Goal: Task Accomplishment & Management: Manage account settings

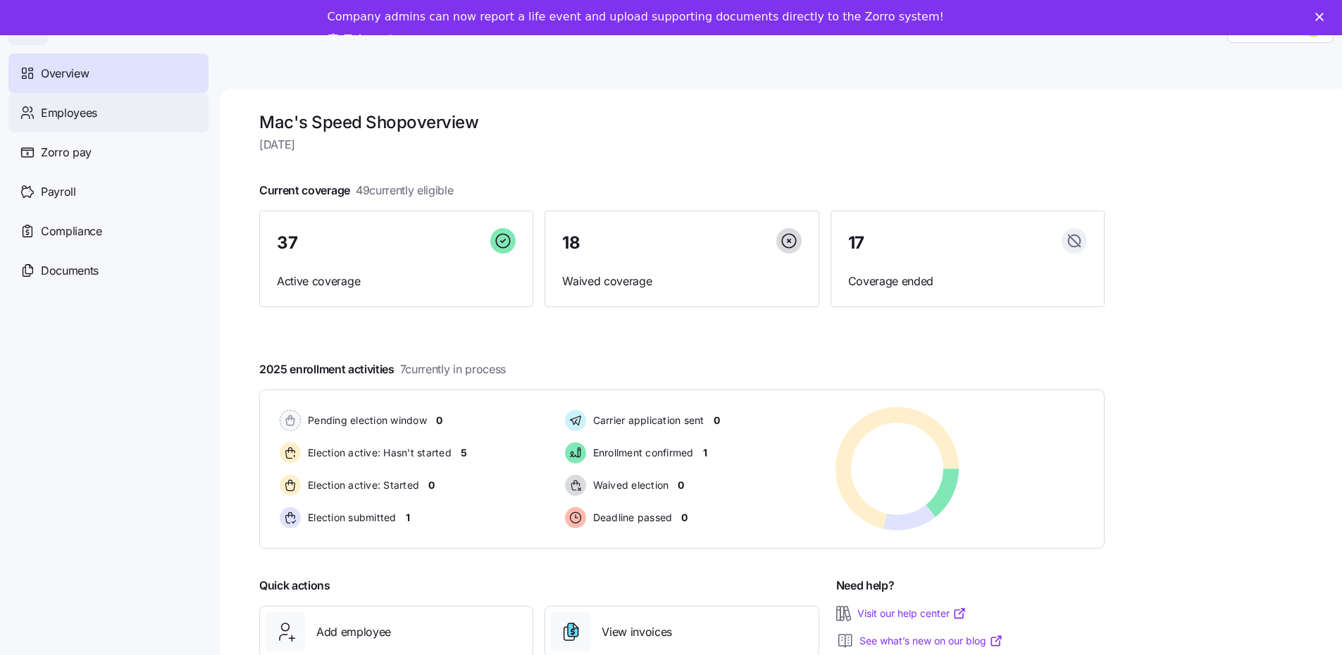
click at [75, 117] on span "Employees" at bounding box center [69, 113] width 56 height 18
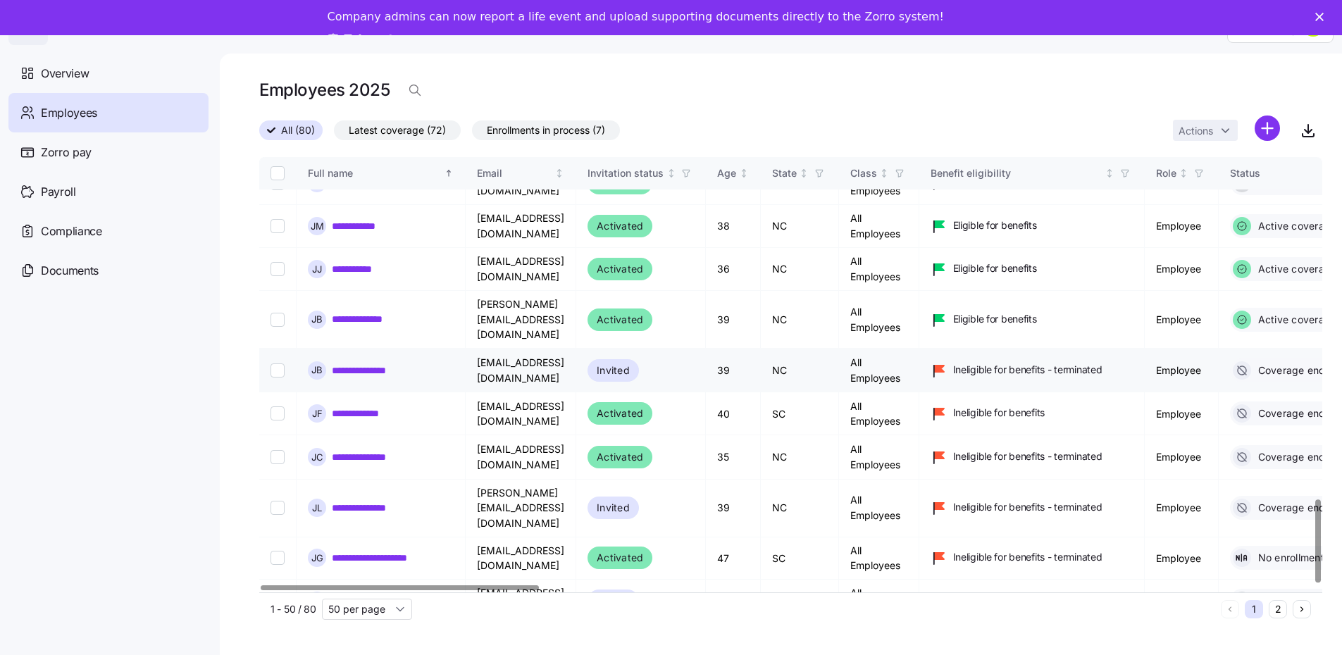
scroll to position [1789, 0]
click at [370, 599] on input "50 per page" at bounding box center [367, 609] width 90 height 21
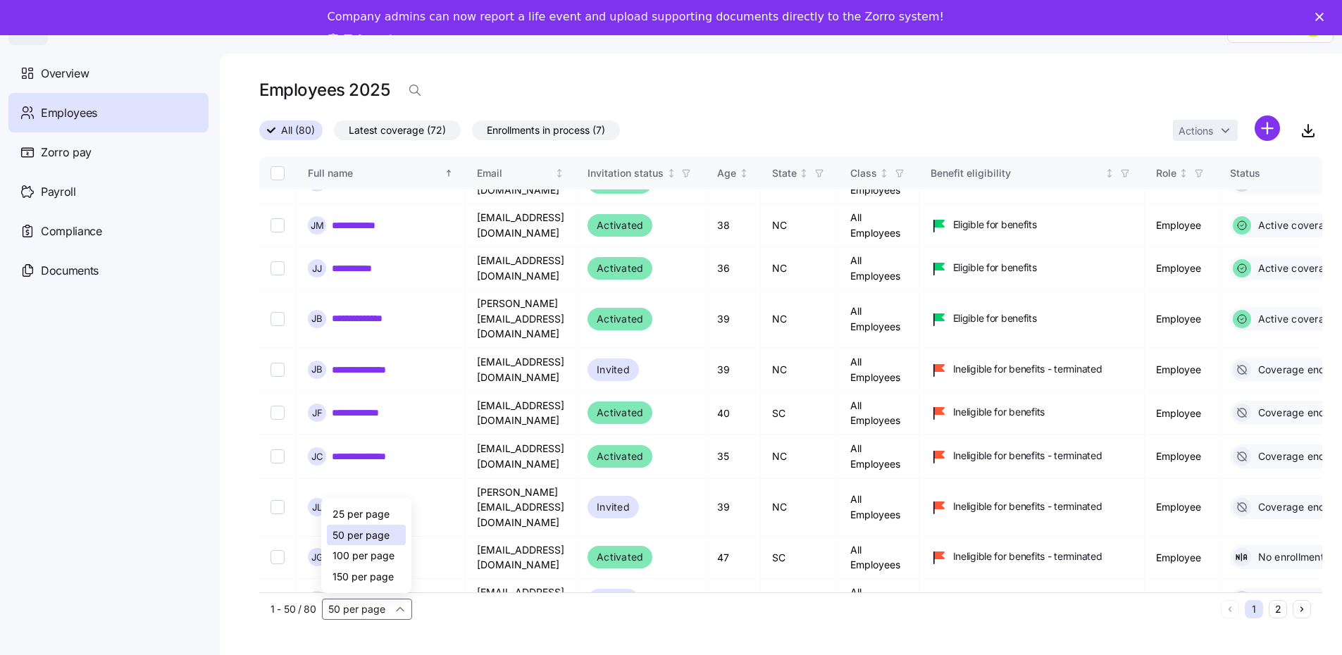
click at [363, 551] on span "100 per page" at bounding box center [364, 556] width 62 height 16
click at [366, 621] on td "**********" at bounding box center [381, 657] width 169 height 73
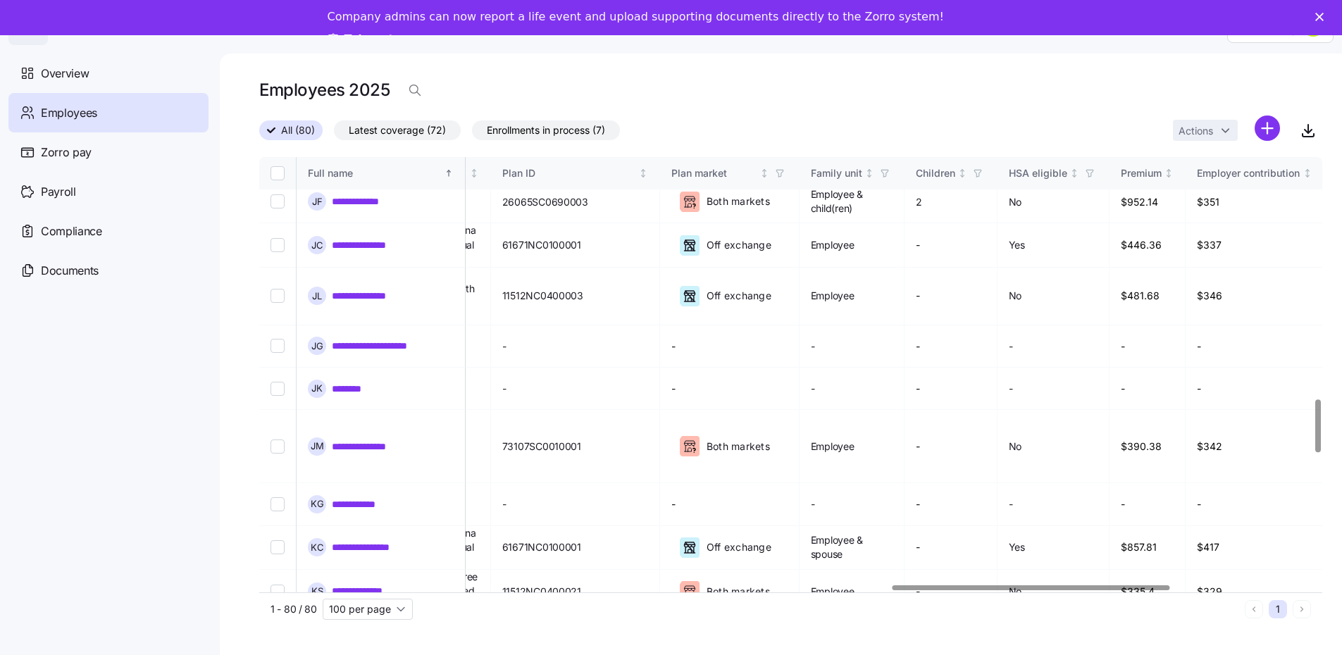
scroll to position [2000, 2455]
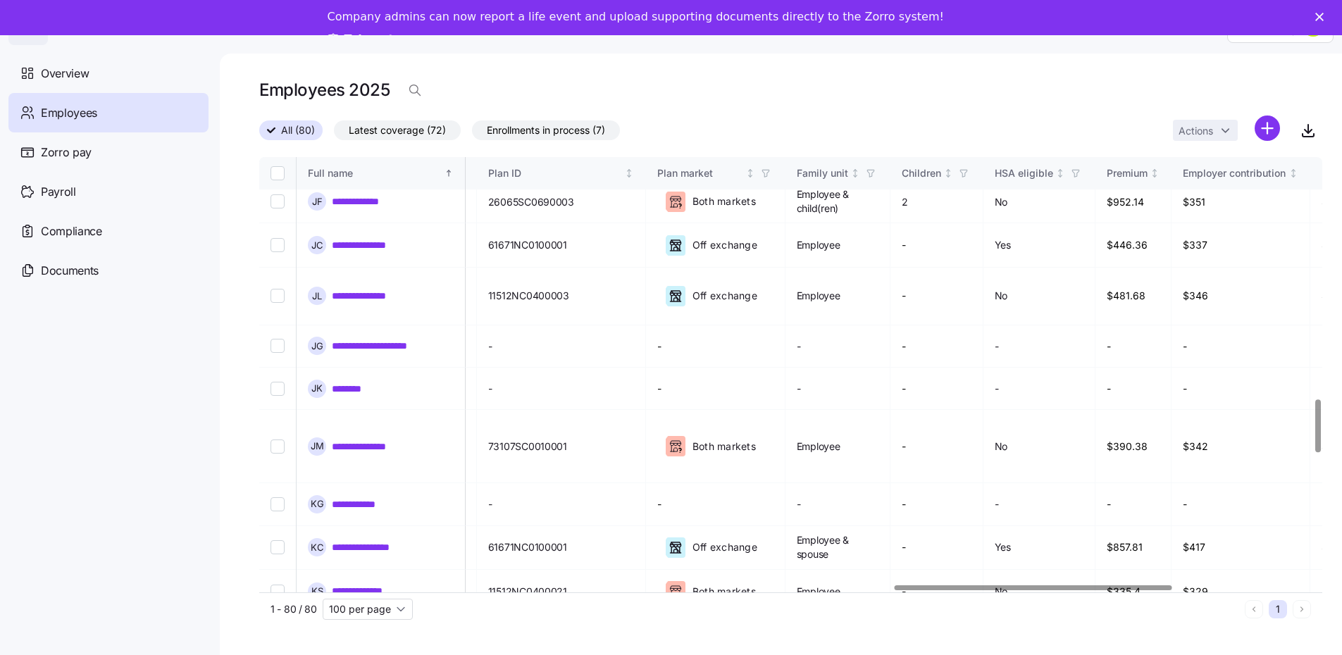
click at [1117, 590] on div at bounding box center [1033, 588] width 277 height 5
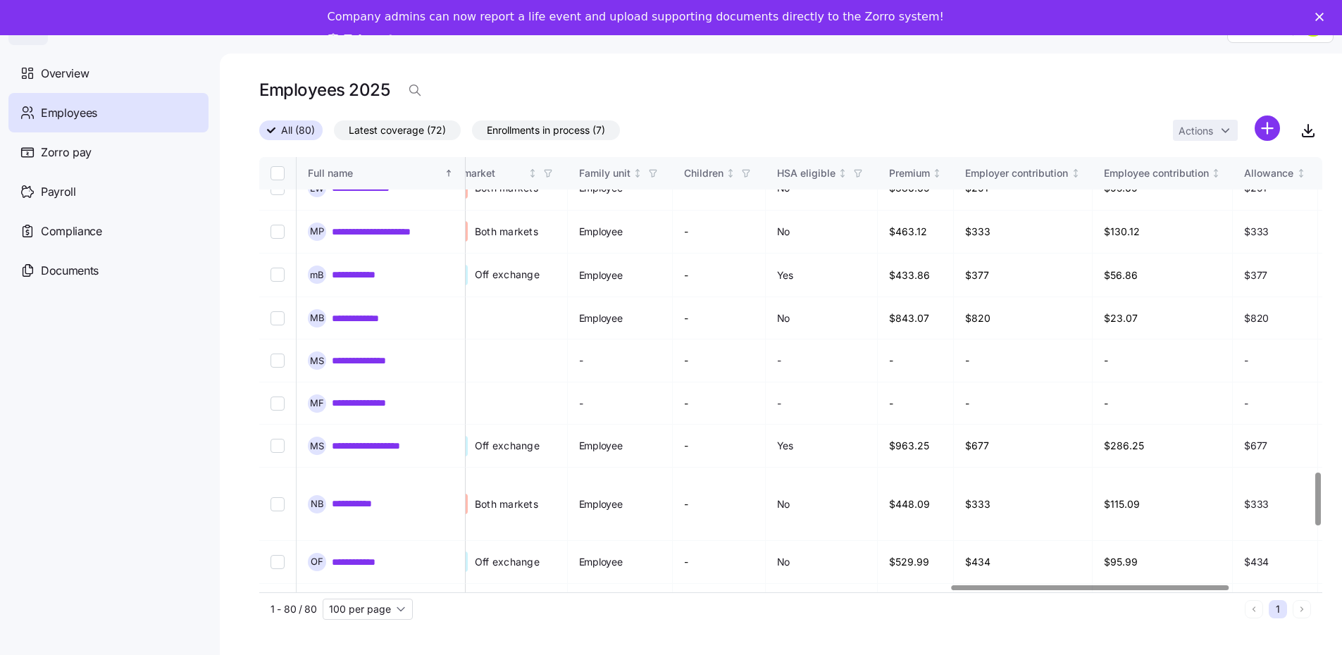
scroll to position [2607, 2703]
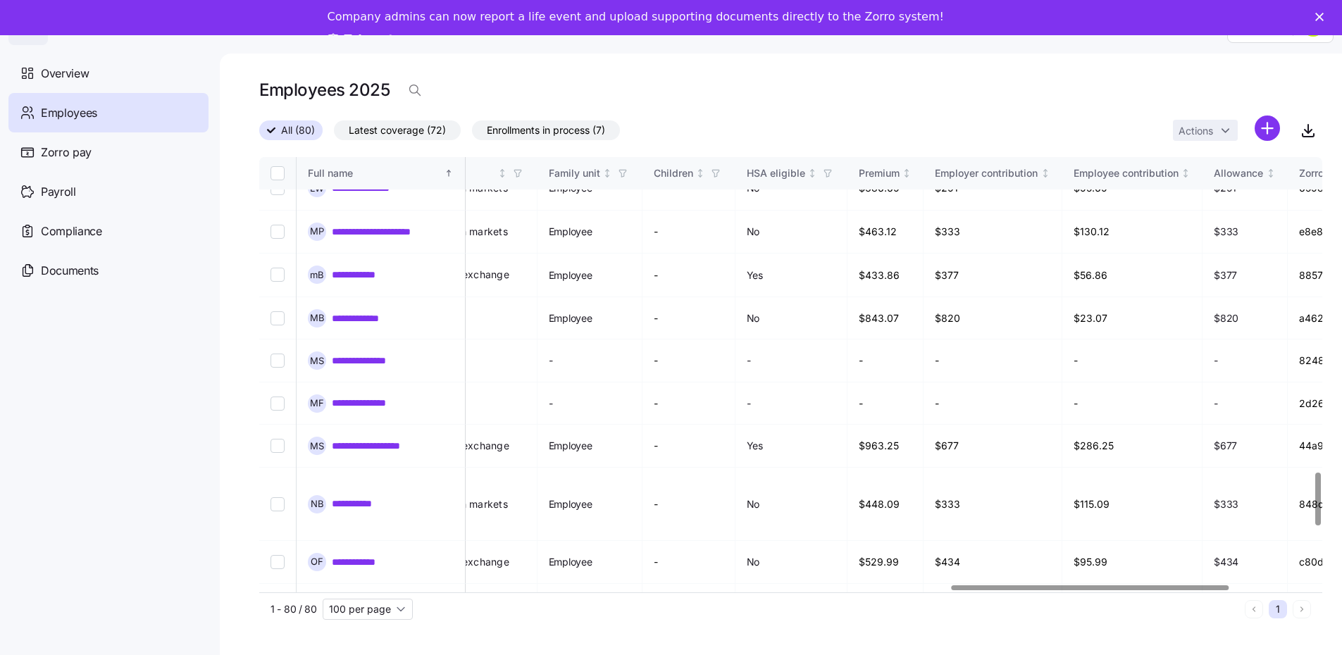
click at [1097, 588] on div at bounding box center [786, 588] width 1055 height 8
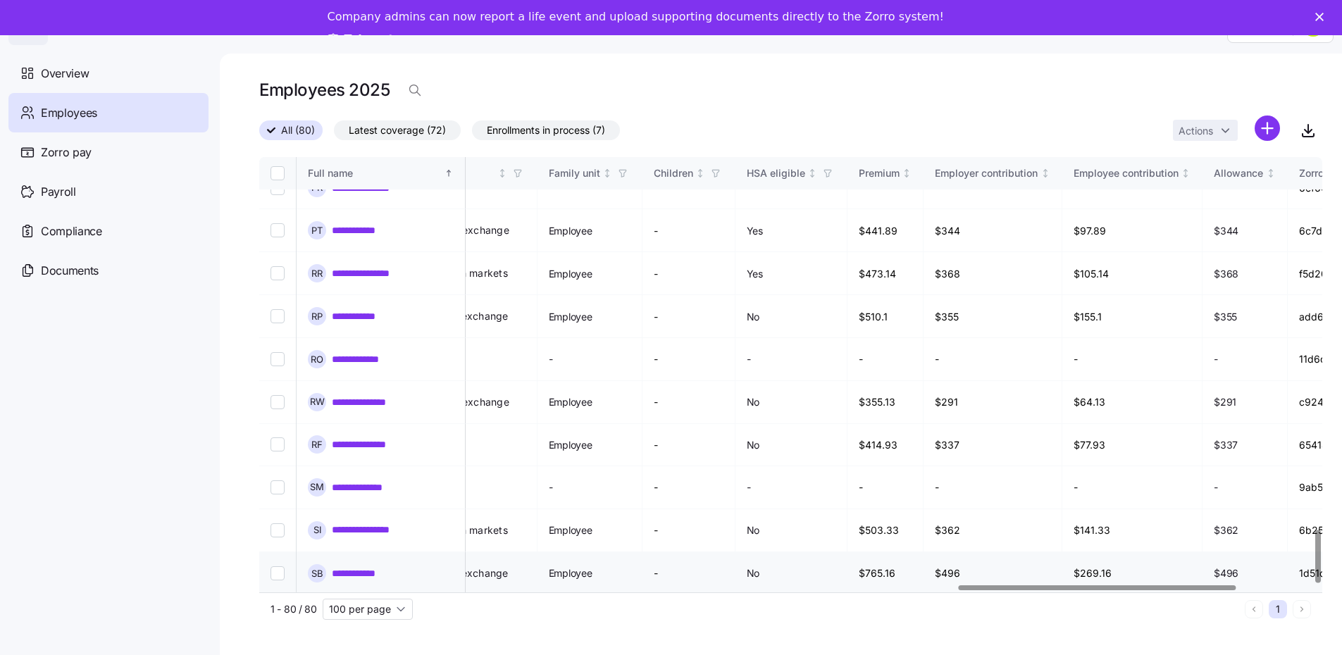
scroll to position [3084, 2703]
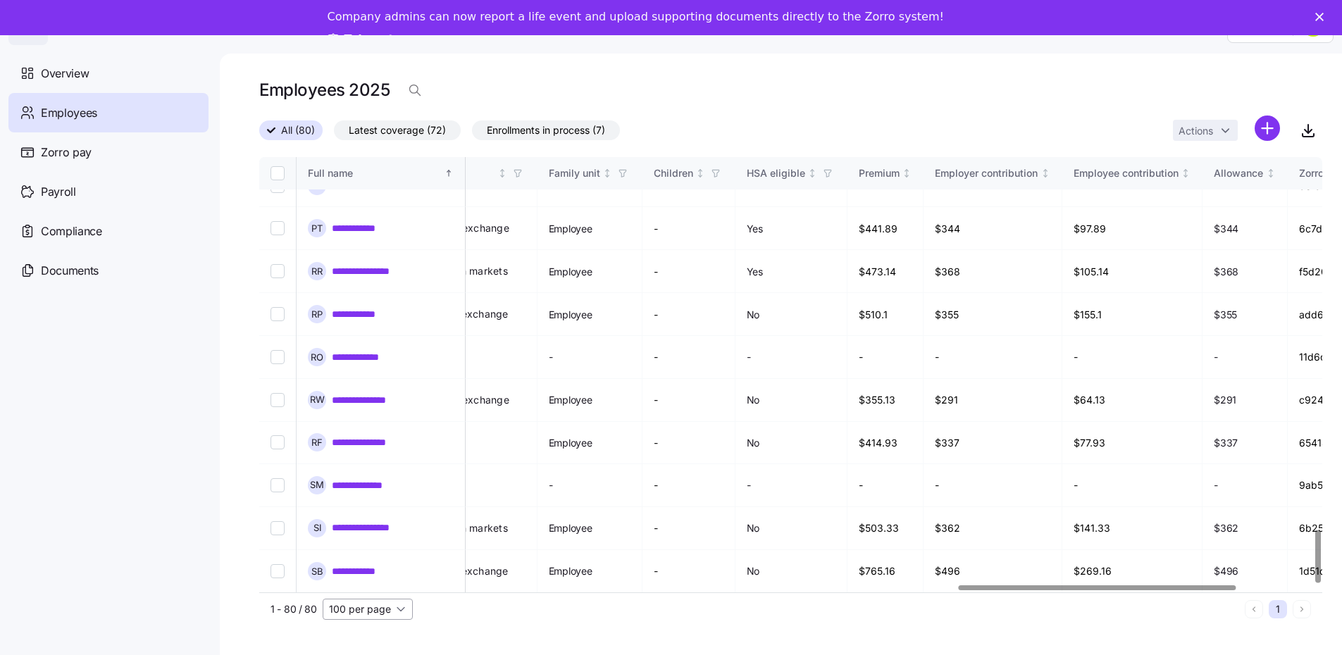
click at [370, 600] on input "100 per page" at bounding box center [368, 609] width 90 height 21
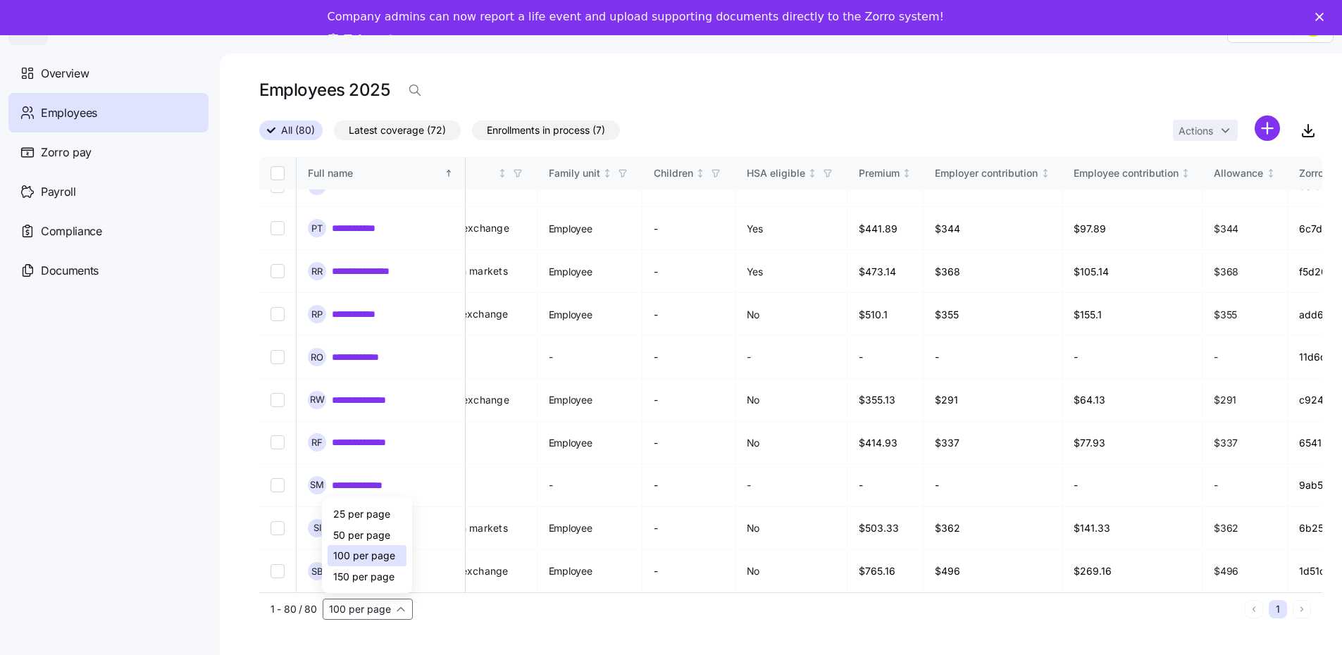
click at [367, 571] on span "150 per page" at bounding box center [363, 577] width 61 height 16
type input "150 per page"
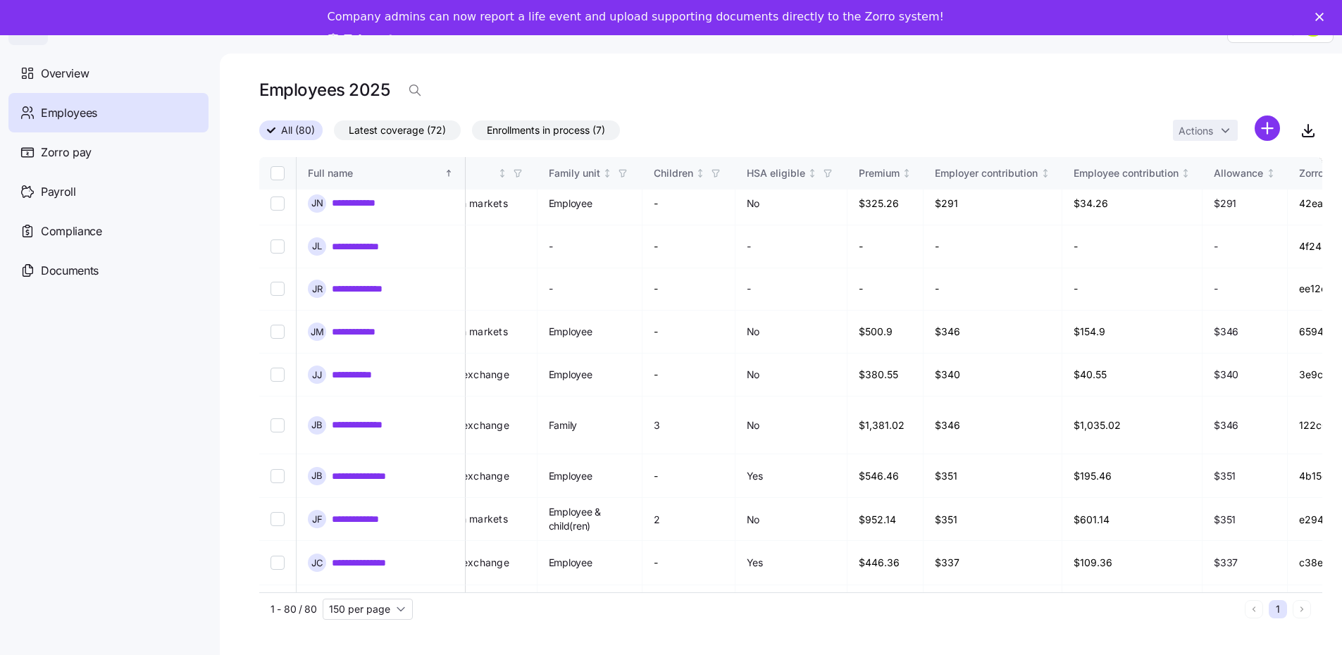
scroll to position [537, 2703]
